Goal: Task Accomplishment & Management: Manage account settings

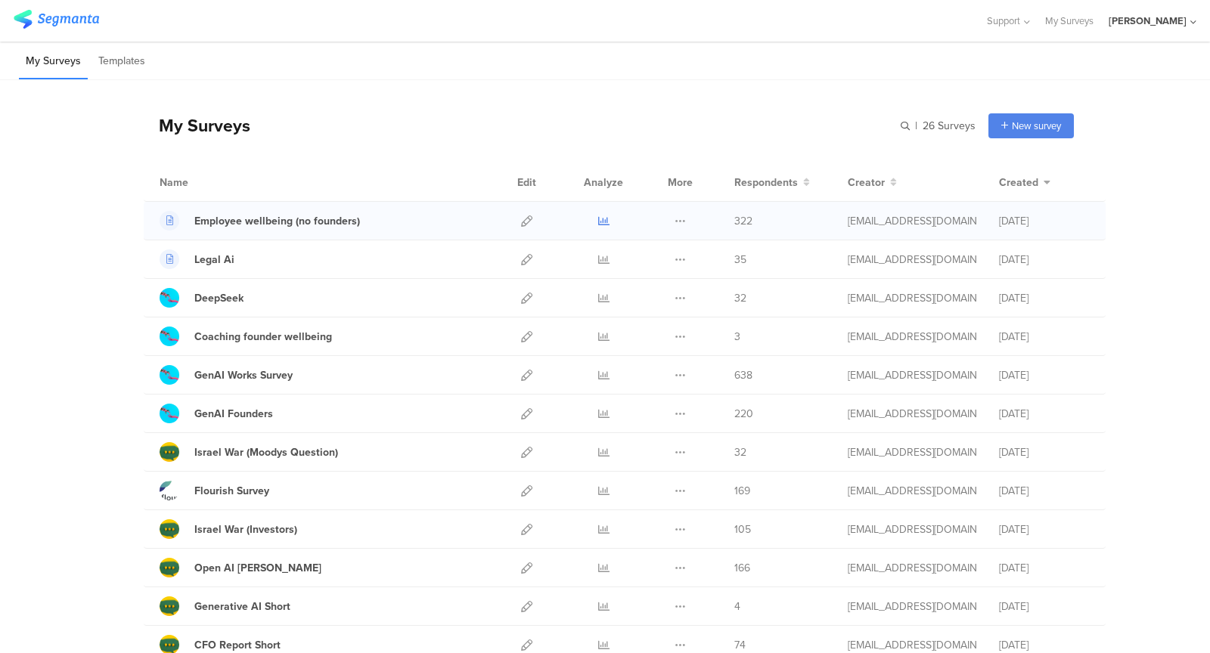
click at [601, 223] on icon at bounding box center [603, 221] width 11 height 11
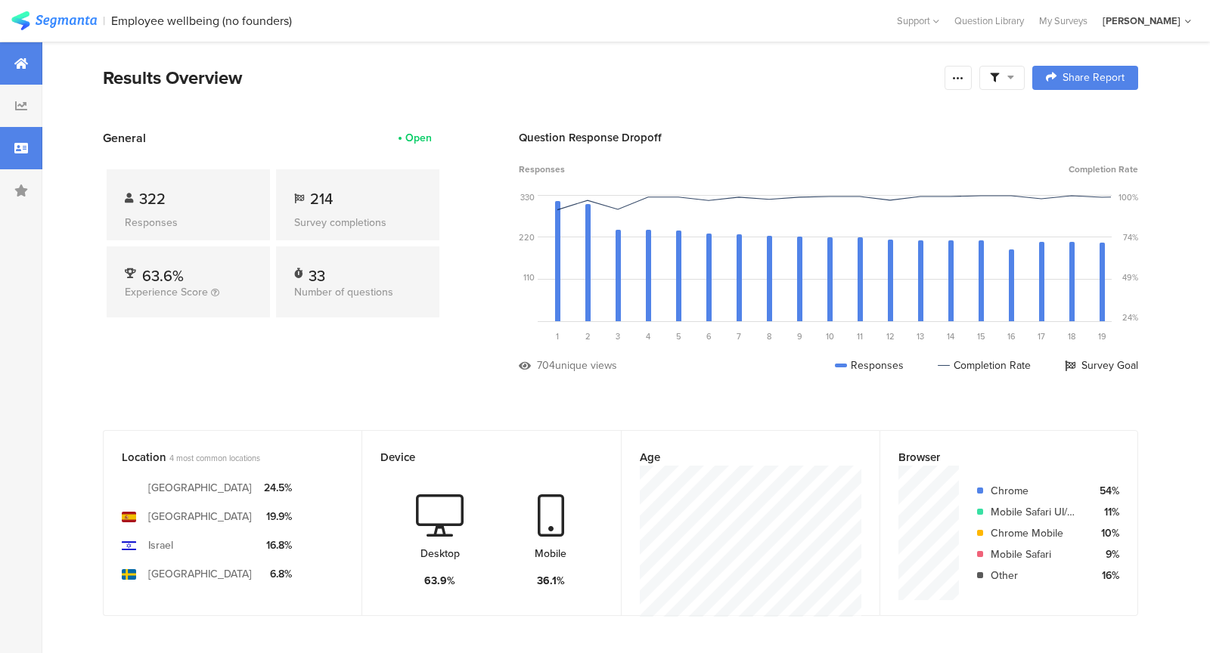
click at [34, 138] on div at bounding box center [21, 148] width 42 height 42
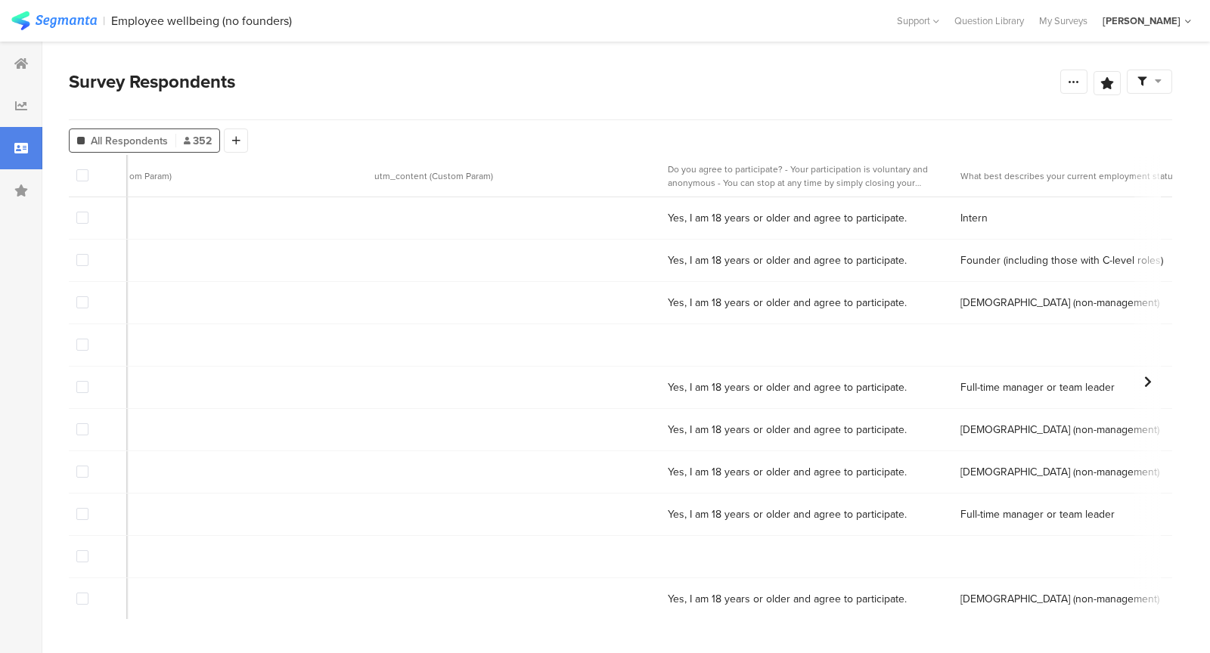
scroll to position [0, 1569]
click at [78, 262] on span at bounding box center [82, 260] width 12 height 12
click at [88, 254] on input "checkbox" at bounding box center [88, 254] width 0 height 0
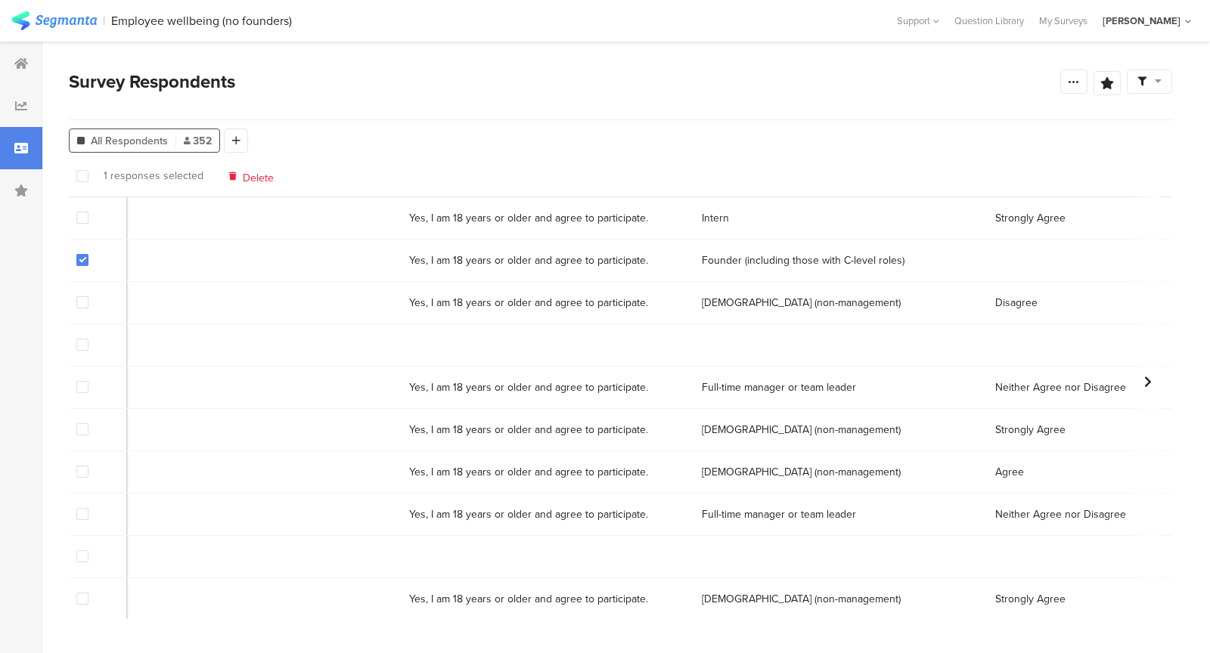
scroll to position [0, 1830]
click at [238, 175] on div "Delete" at bounding box center [251, 175] width 45 height 11
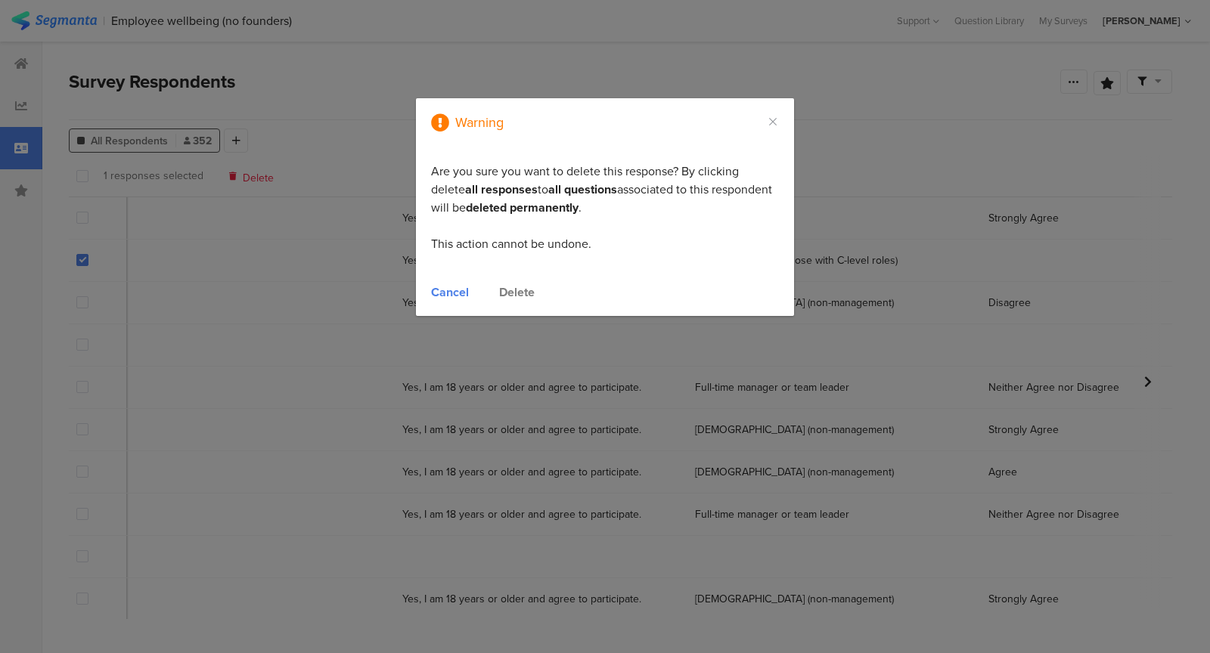
click at [517, 296] on div "Delete" at bounding box center [517, 292] width 36 height 17
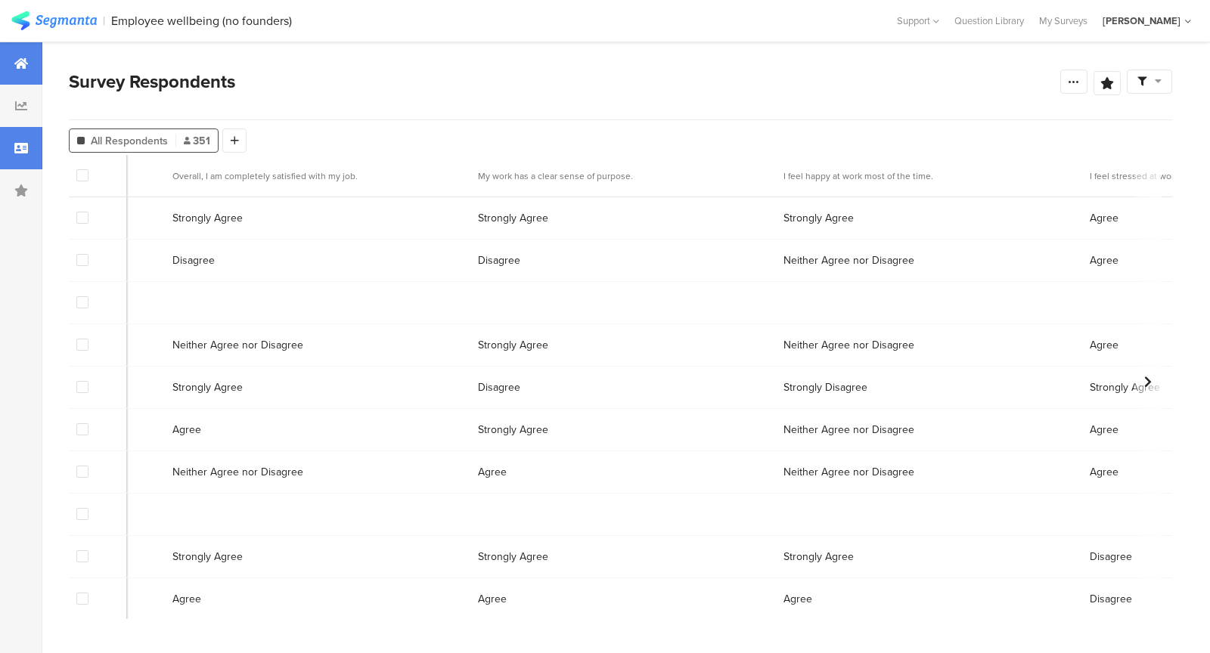
click at [30, 68] on div at bounding box center [21, 63] width 42 height 42
